Goal: Check status: Check status

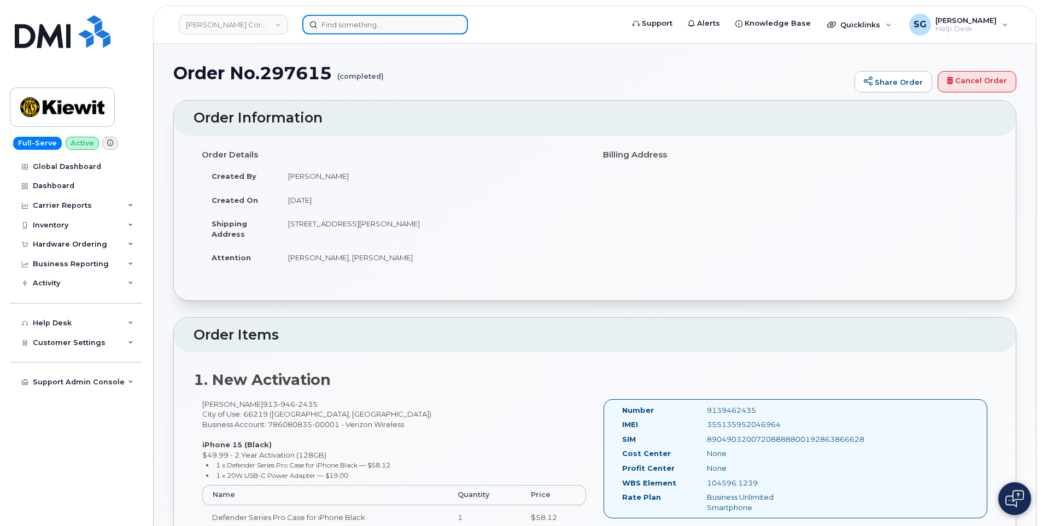
click at [371, 17] on input at bounding box center [385, 25] width 166 height 20
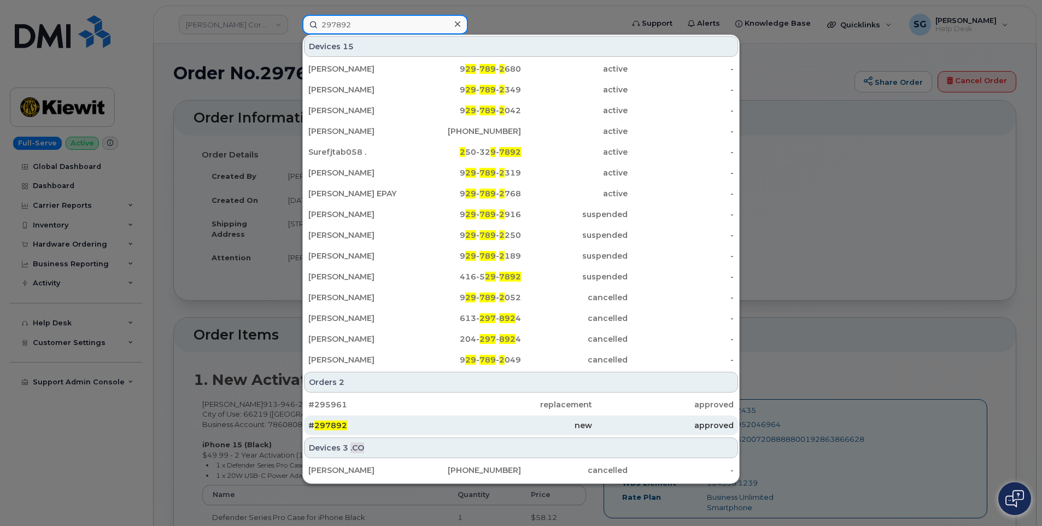
type input "297892"
click at [510, 424] on div "new" at bounding box center [521, 425] width 142 height 11
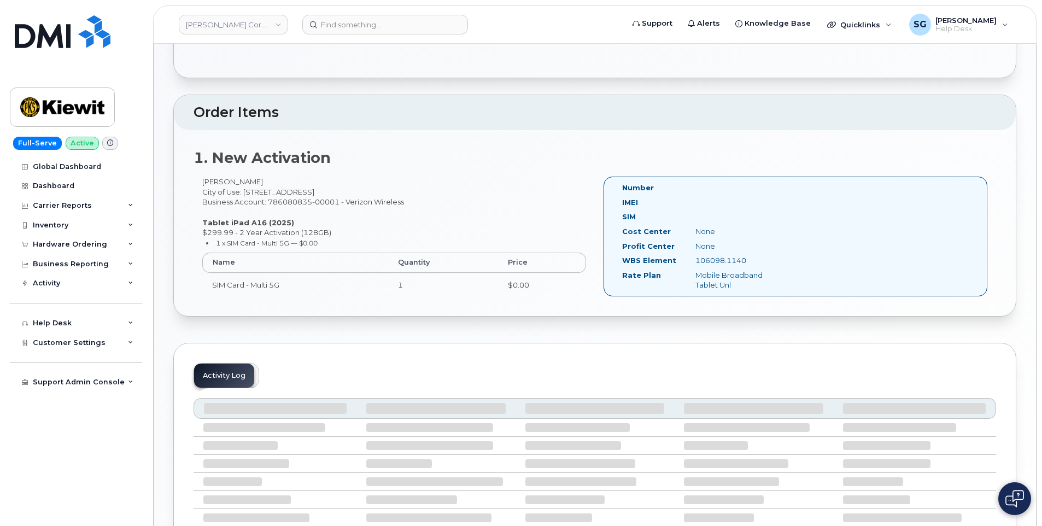
scroll to position [350, 0]
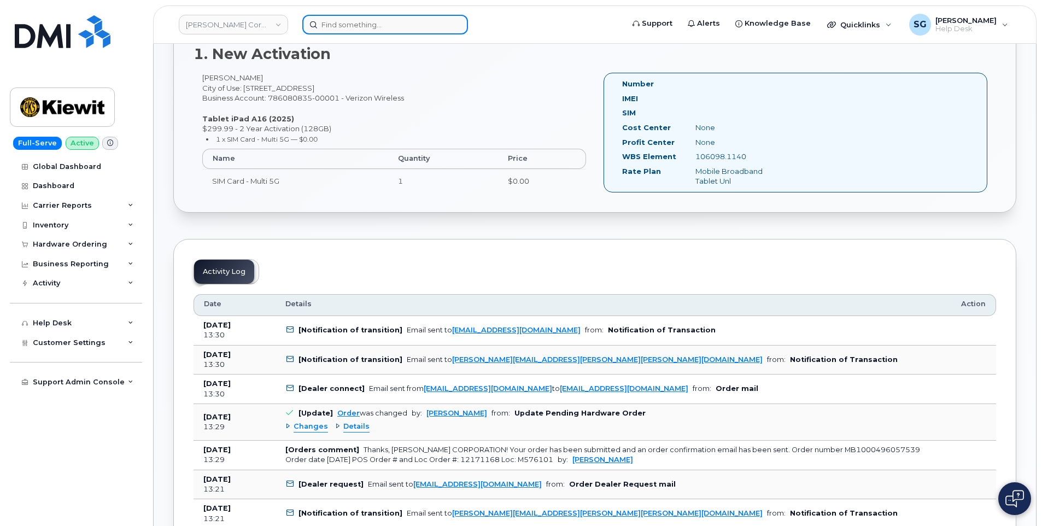
click at [369, 34] on div at bounding box center [459, 25] width 314 height 20
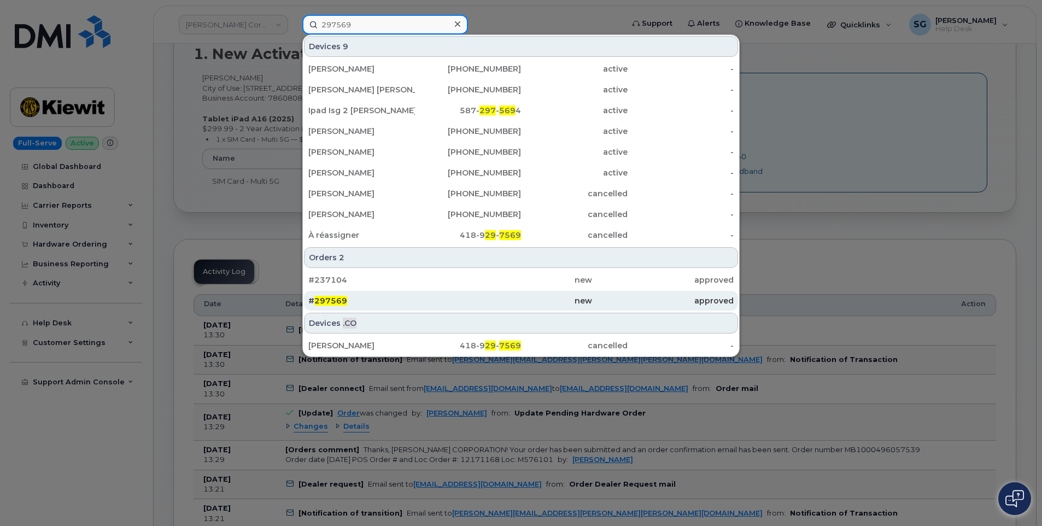
type input "297569"
click at [469, 301] on div "new" at bounding box center [521, 300] width 142 height 11
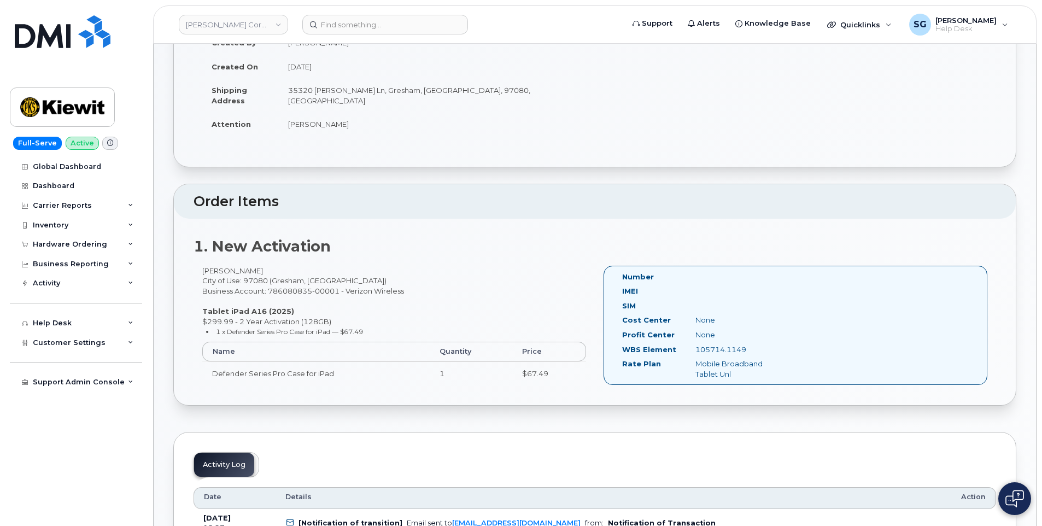
scroll to position [164, 0]
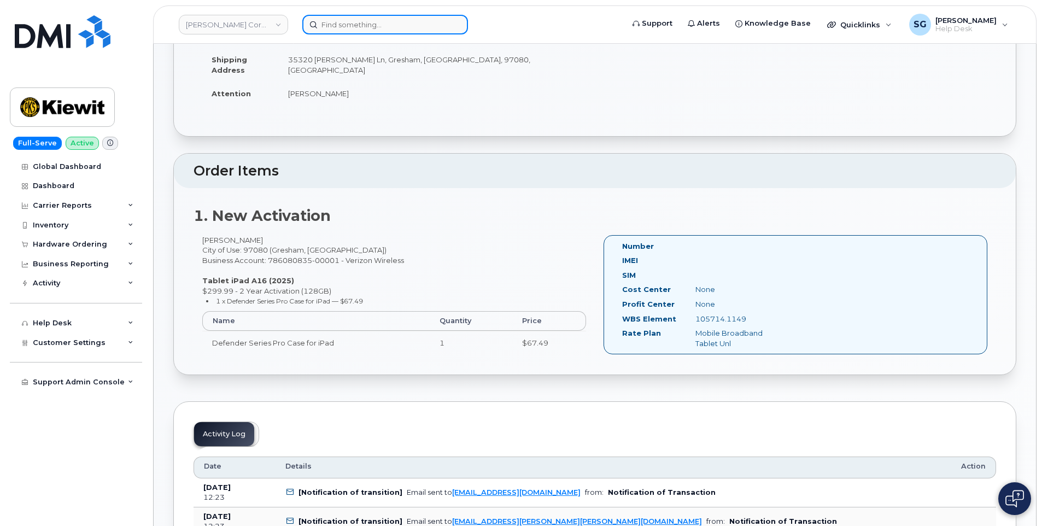
click at [418, 32] on input at bounding box center [385, 25] width 166 height 20
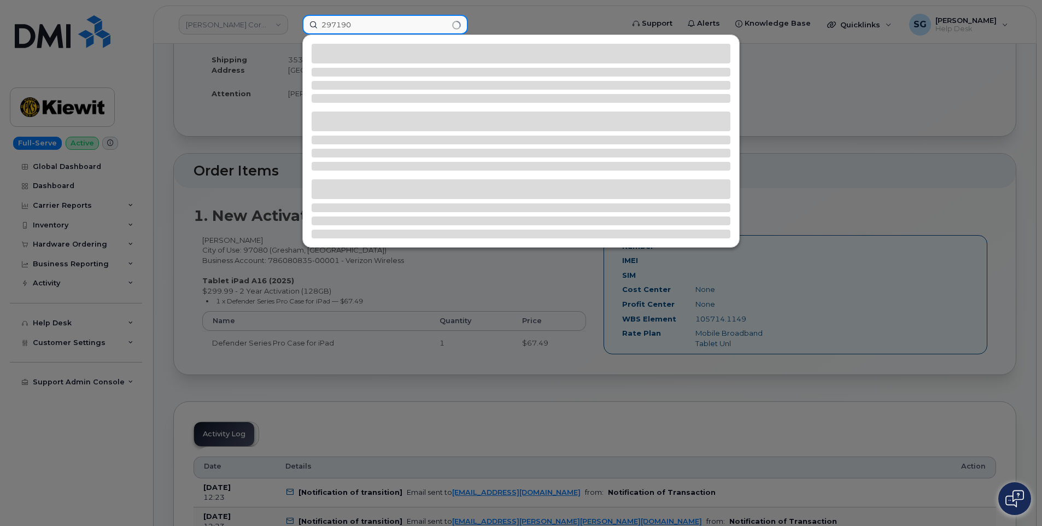
type input "297190"
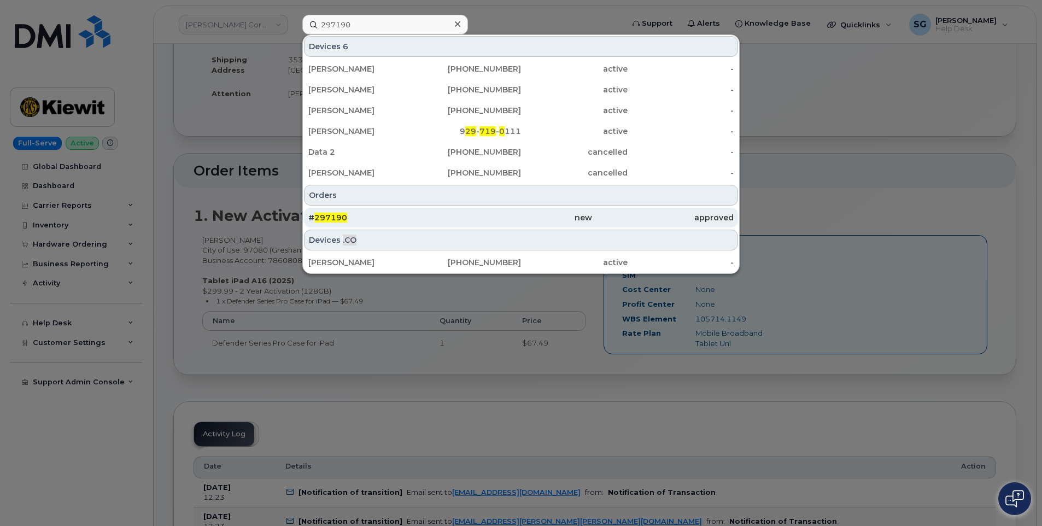
click at [592, 224] on div "new" at bounding box center [663, 218] width 142 height 20
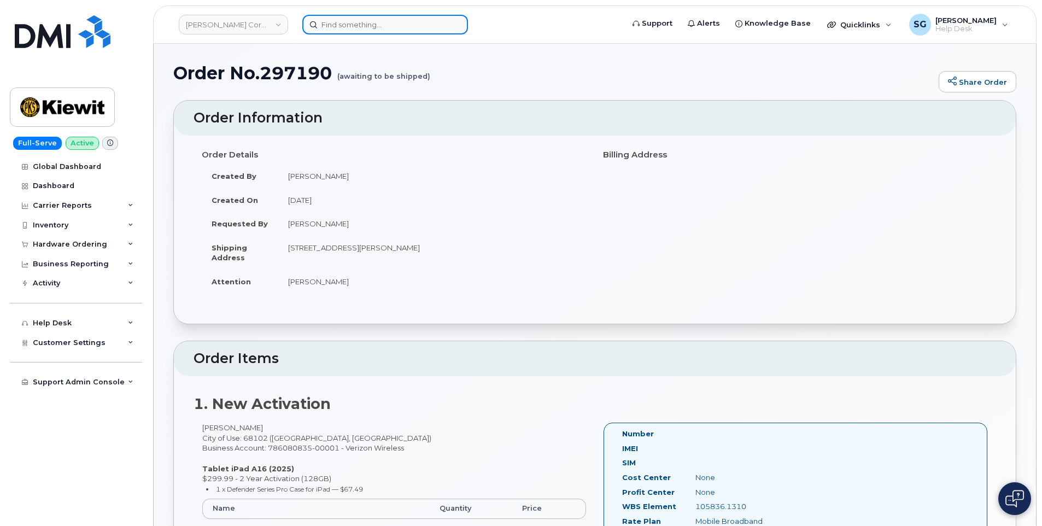
click at [396, 25] on input at bounding box center [385, 25] width 166 height 20
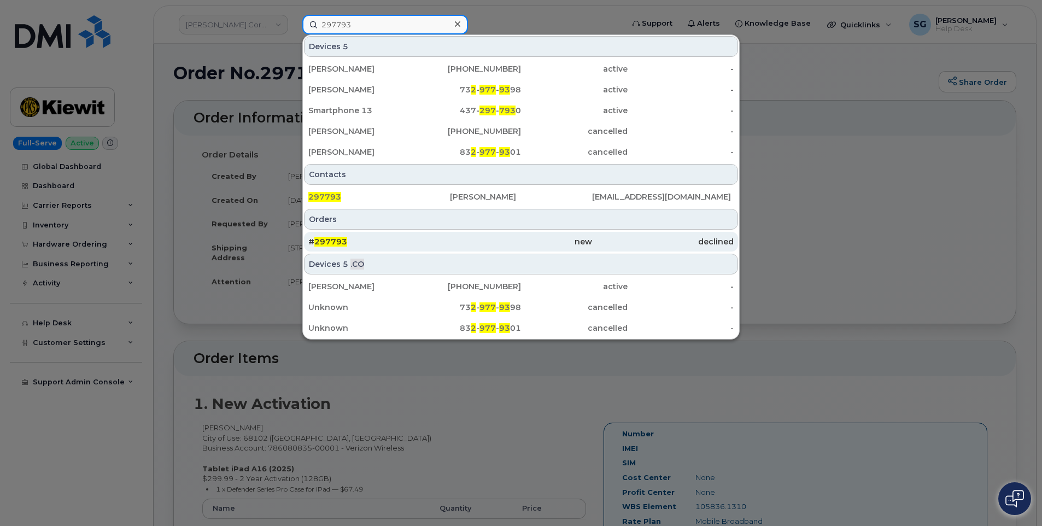
type input "297793"
click at [450, 236] on div "# 297793" at bounding box center [521, 242] width 142 height 20
click at [450, 234] on div "# 297793" at bounding box center [521, 242] width 142 height 20
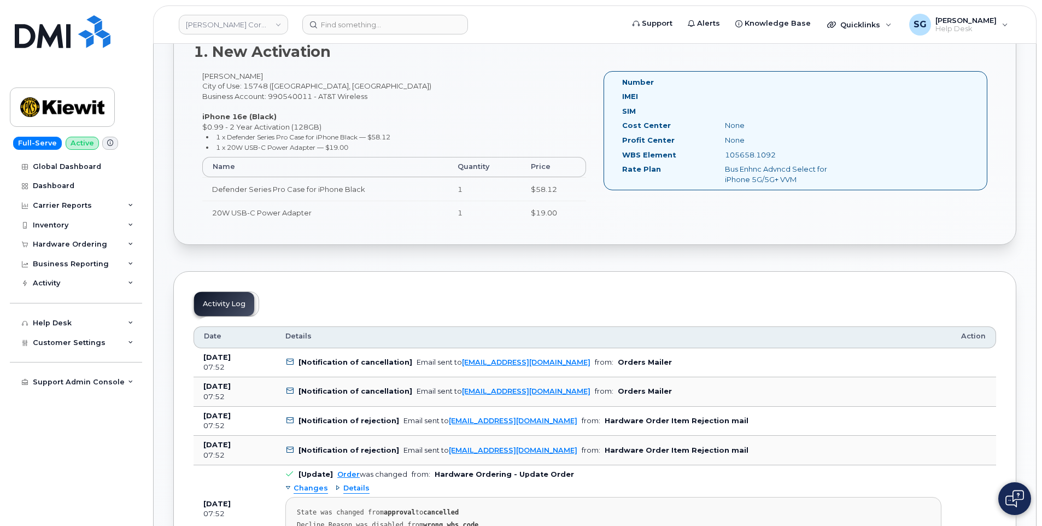
scroll to position [273, 0]
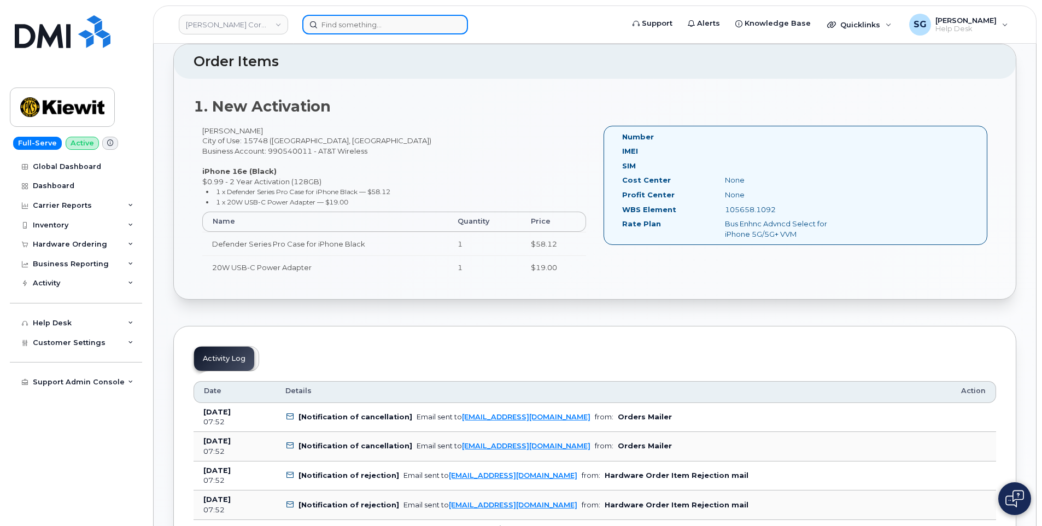
click at [396, 20] on input at bounding box center [385, 25] width 166 height 20
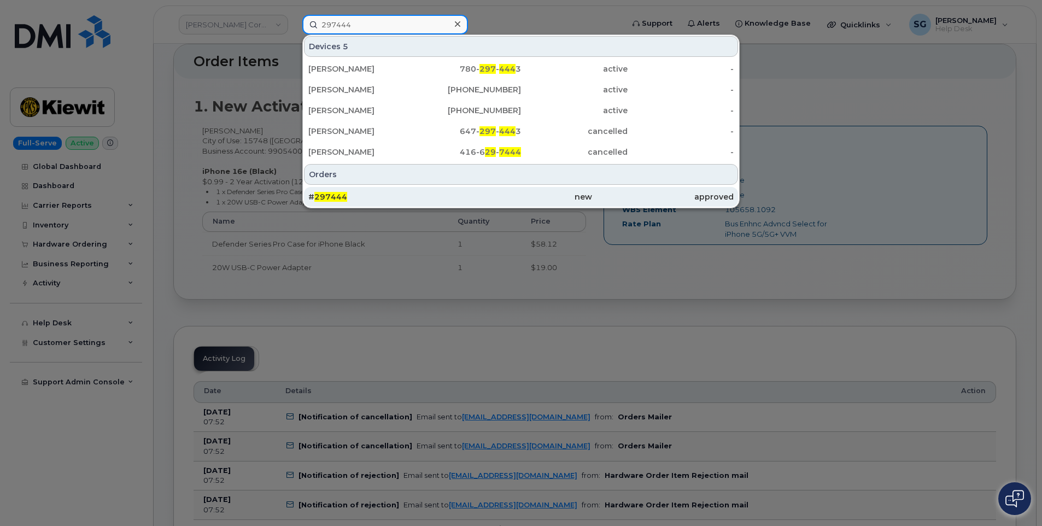
type input "297444"
click at [441, 194] on div "# 297444" at bounding box center [379, 196] width 142 height 11
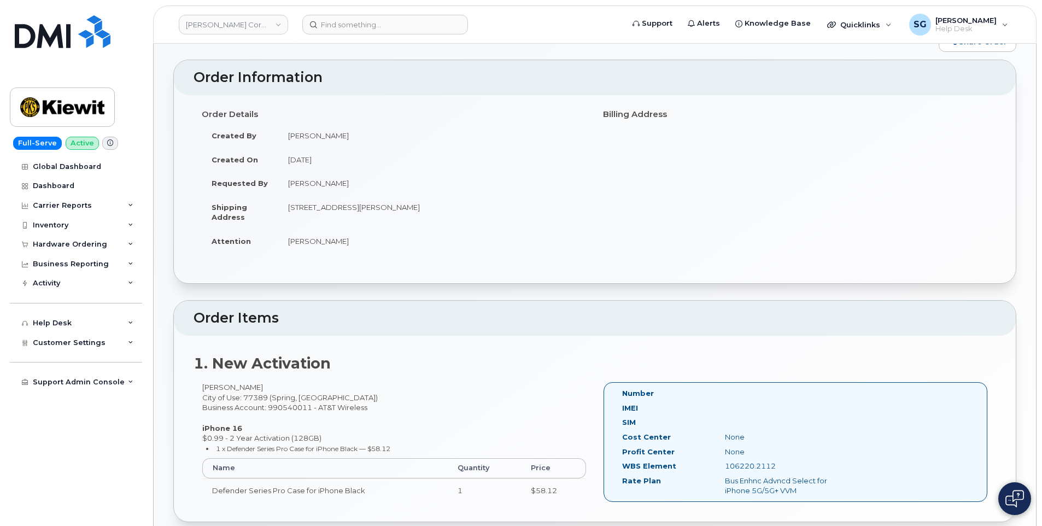
scroll to position [109, 0]
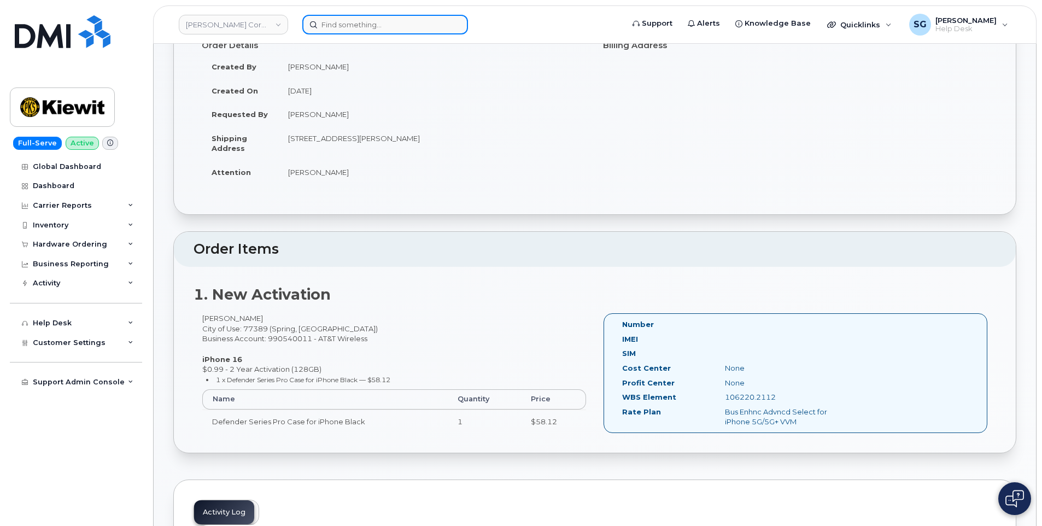
click at [417, 30] on input at bounding box center [385, 25] width 166 height 20
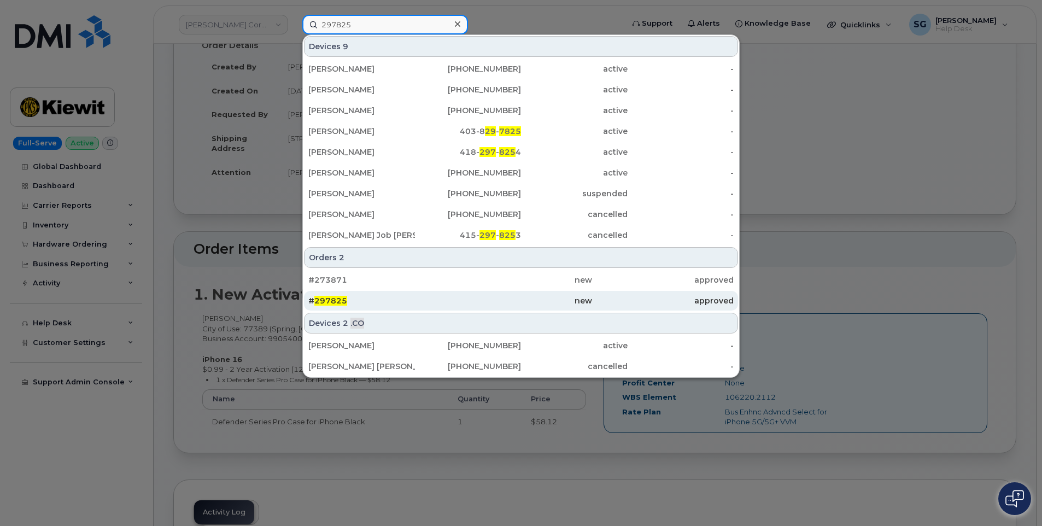
type input "297825"
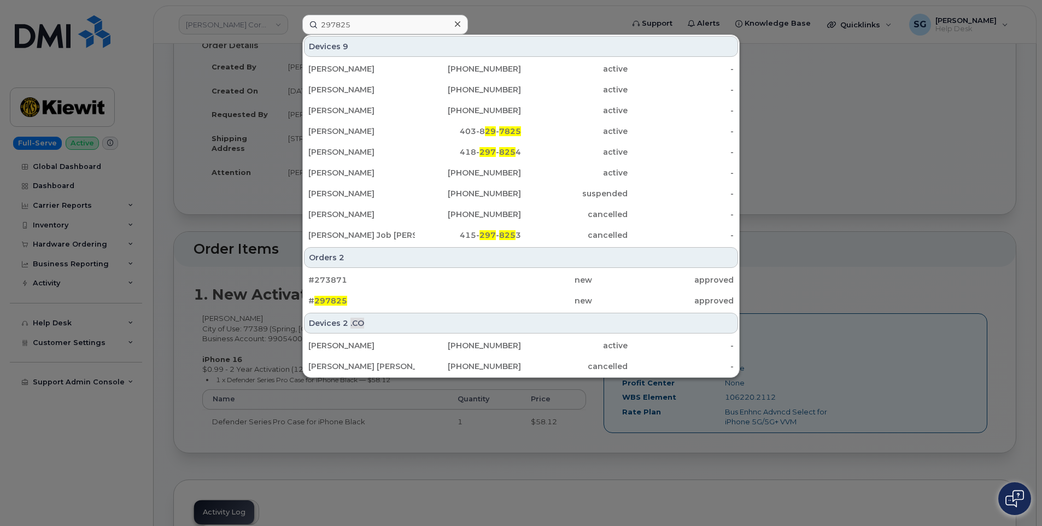
drag, startPoint x: 434, startPoint y: 297, endPoint x: 975, endPoint y: 355, distance: 544.9
click at [434, 297] on div "# 297825" at bounding box center [379, 300] width 142 height 11
drag, startPoint x: 476, startPoint y: 297, endPoint x: 1014, endPoint y: 341, distance: 539.7
click at [476, 297] on div "new" at bounding box center [521, 300] width 142 height 11
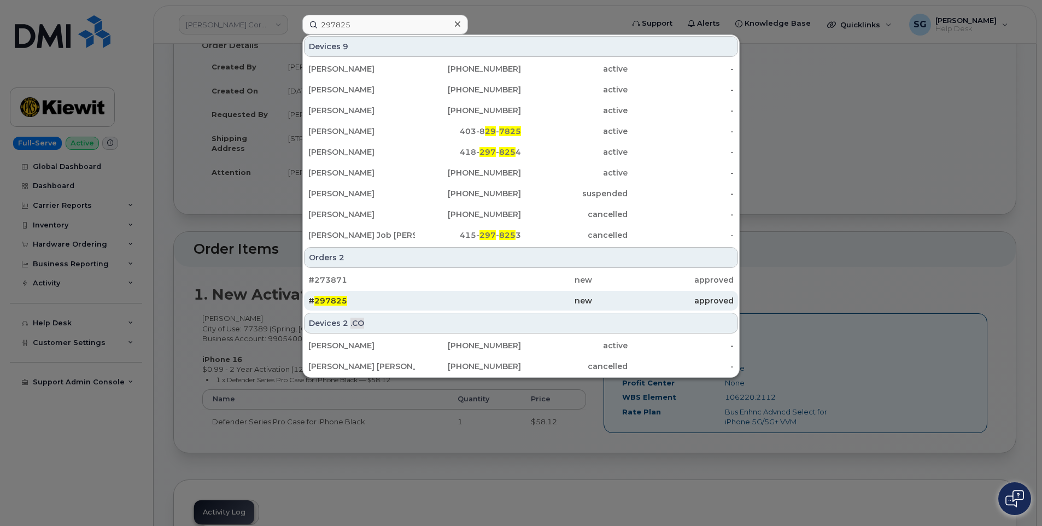
drag, startPoint x: 517, startPoint y: 308, endPoint x: 523, endPoint y: 307, distance: 6.0
click at [592, 308] on div "new" at bounding box center [663, 301] width 142 height 20
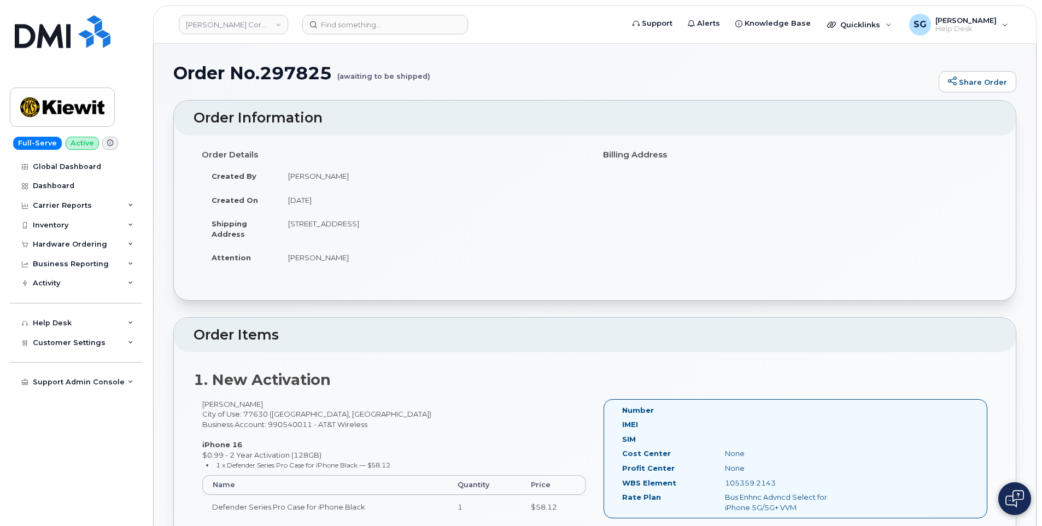
scroll to position [109, 0]
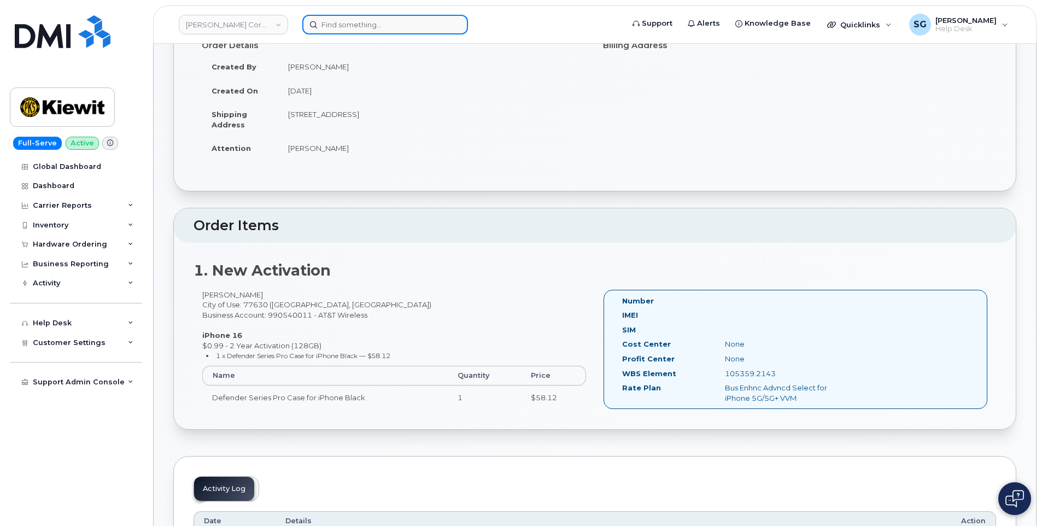
click at [434, 24] on input at bounding box center [385, 25] width 166 height 20
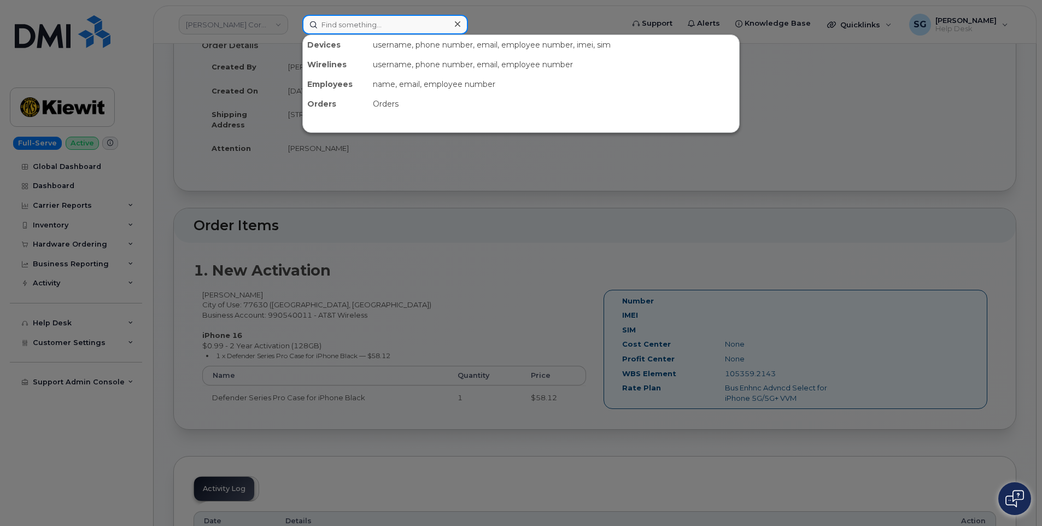
click at [439, 29] on input at bounding box center [385, 25] width 166 height 20
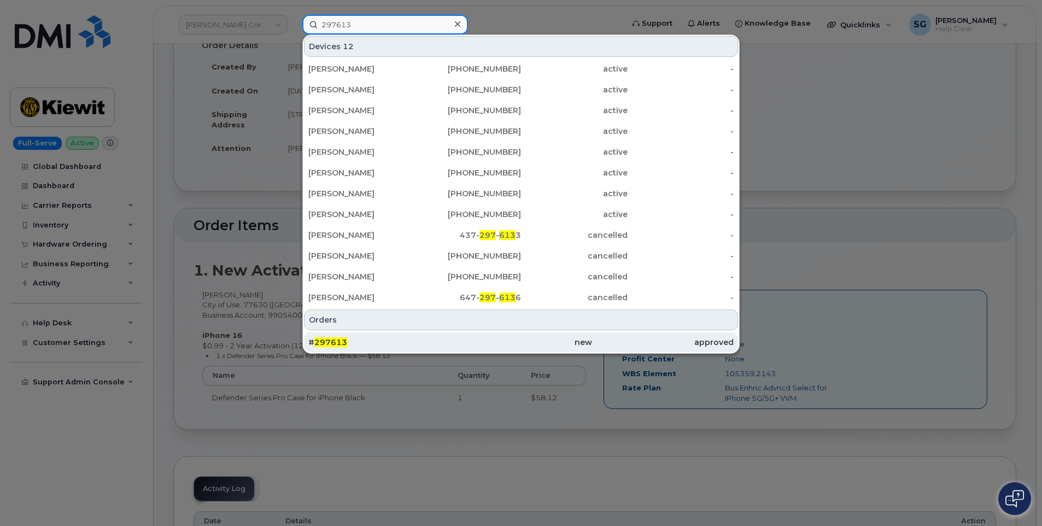
type input "297613"
click at [389, 342] on div "# 297613" at bounding box center [379, 342] width 142 height 11
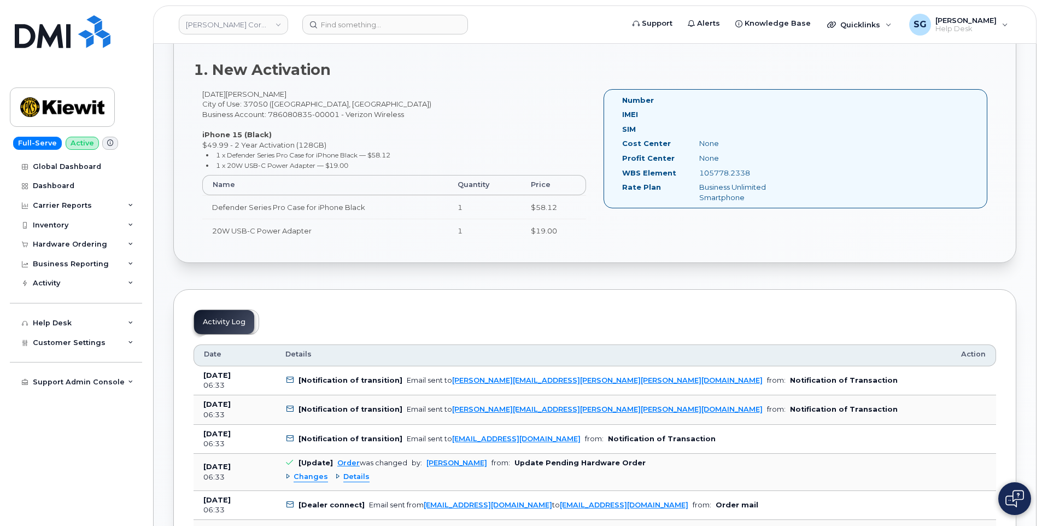
scroll to position [251, 0]
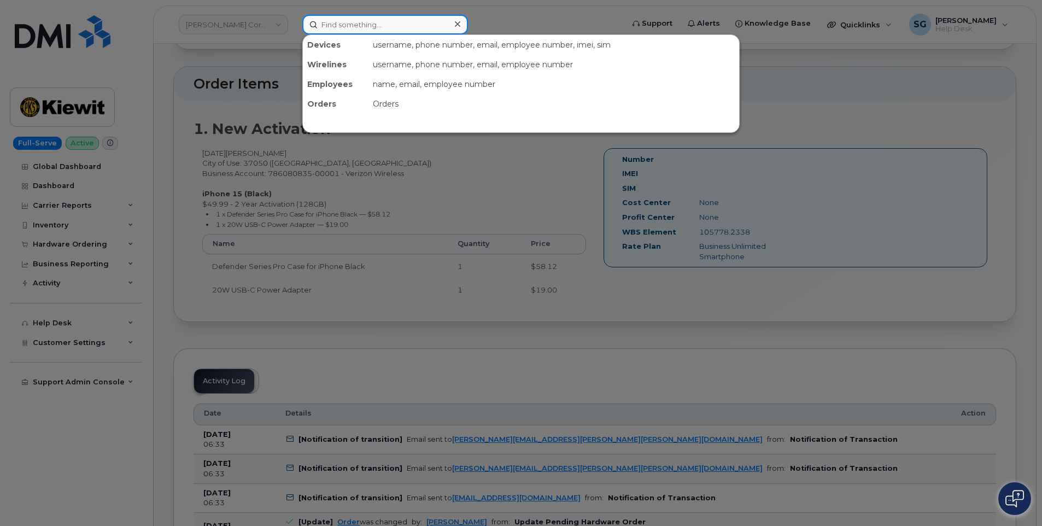
click at [356, 20] on input at bounding box center [385, 25] width 166 height 20
click at [393, 33] on input at bounding box center [385, 25] width 166 height 20
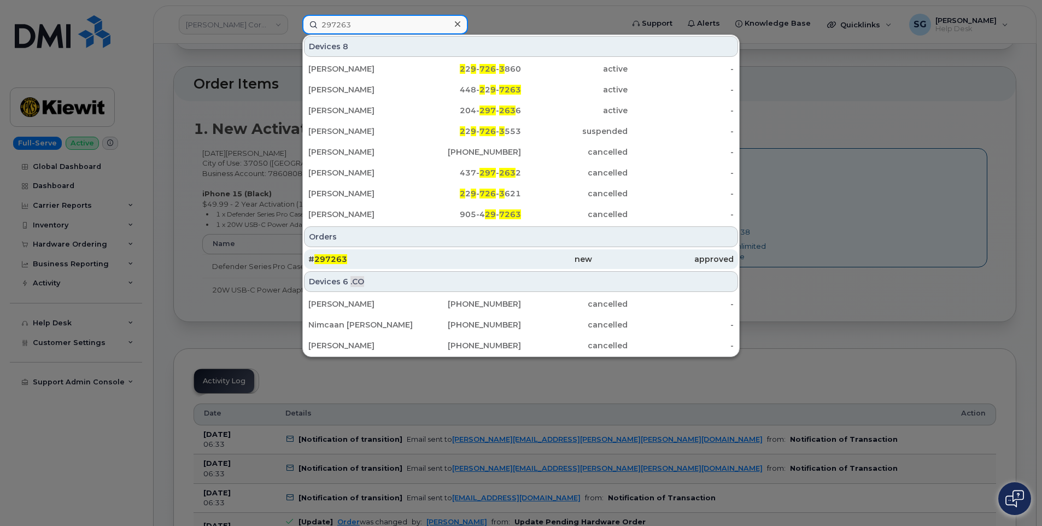
type input "297263"
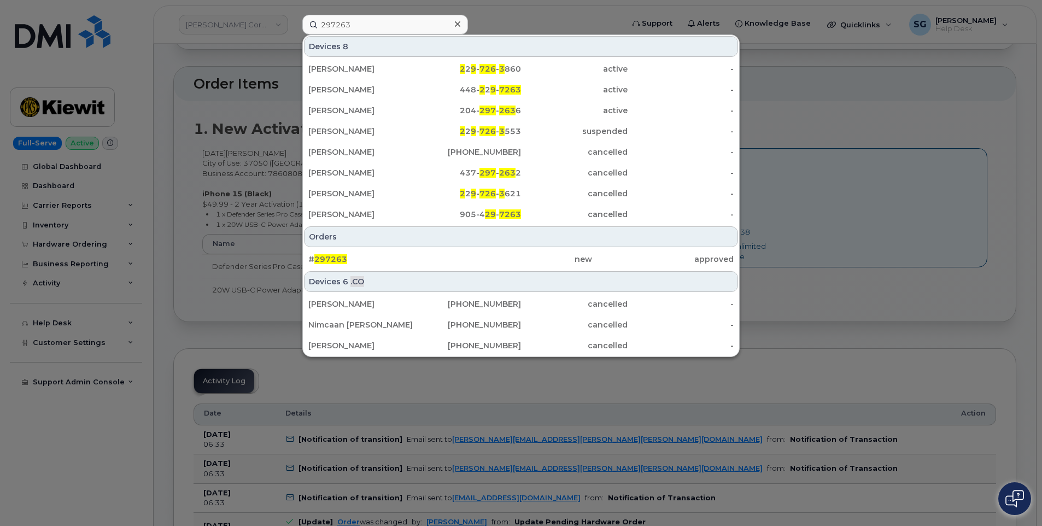
drag, startPoint x: 404, startPoint y: 259, endPoint x: 1032, endPoint y: 299, distance: 629.0
click at [404, 259] on div "# 297263" at bounding box center [379, 259] width 142 height 11
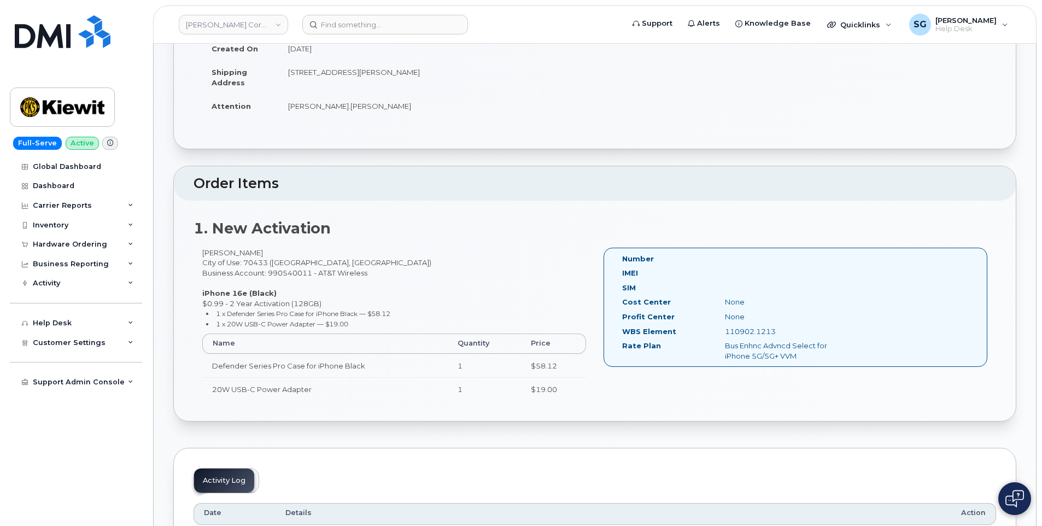
scroll to position [164, 0]
